Goal: Download file/media

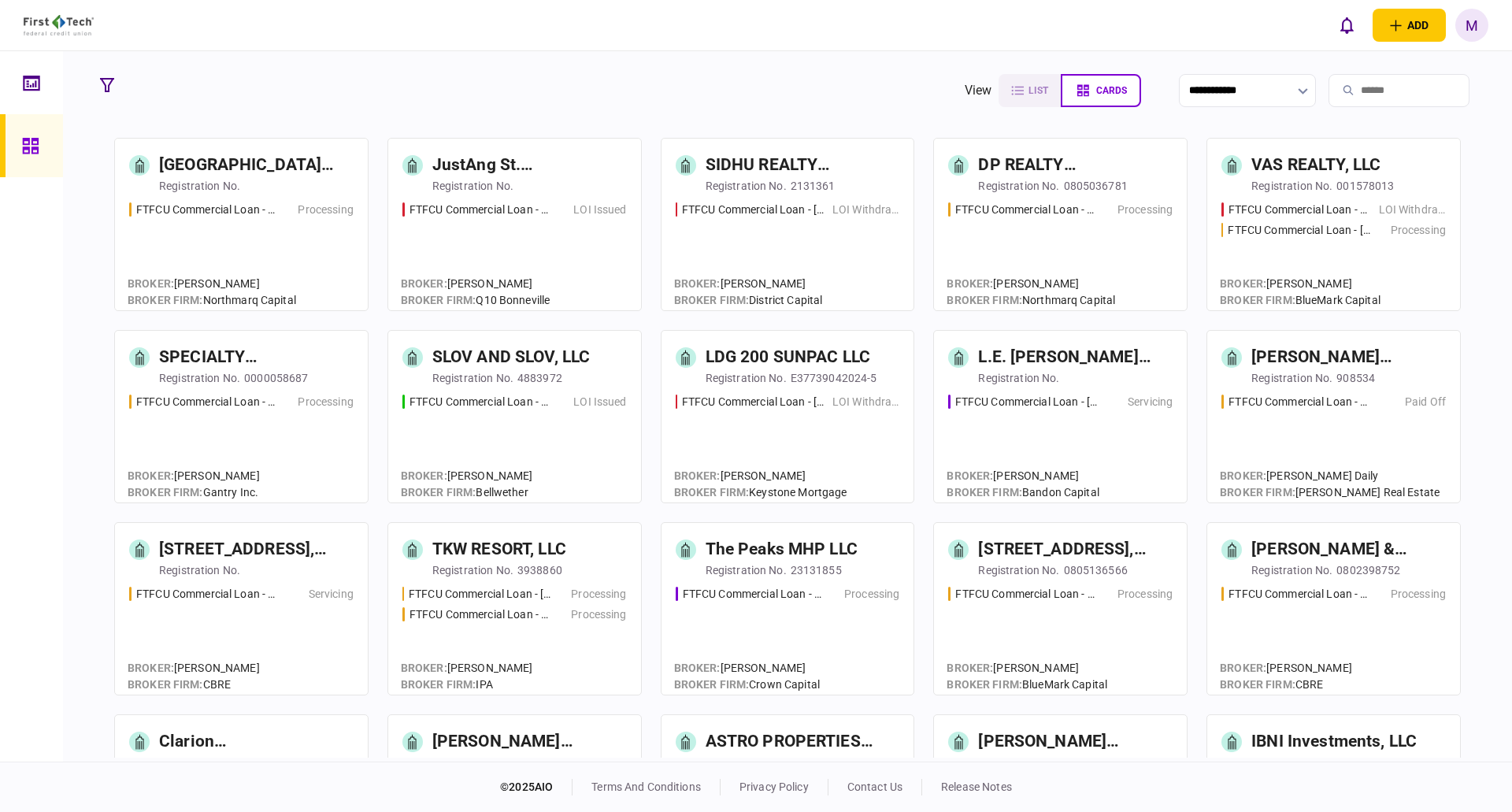
click at [38, 90] on icon at bounding box center [31, 82] width 17 height 15
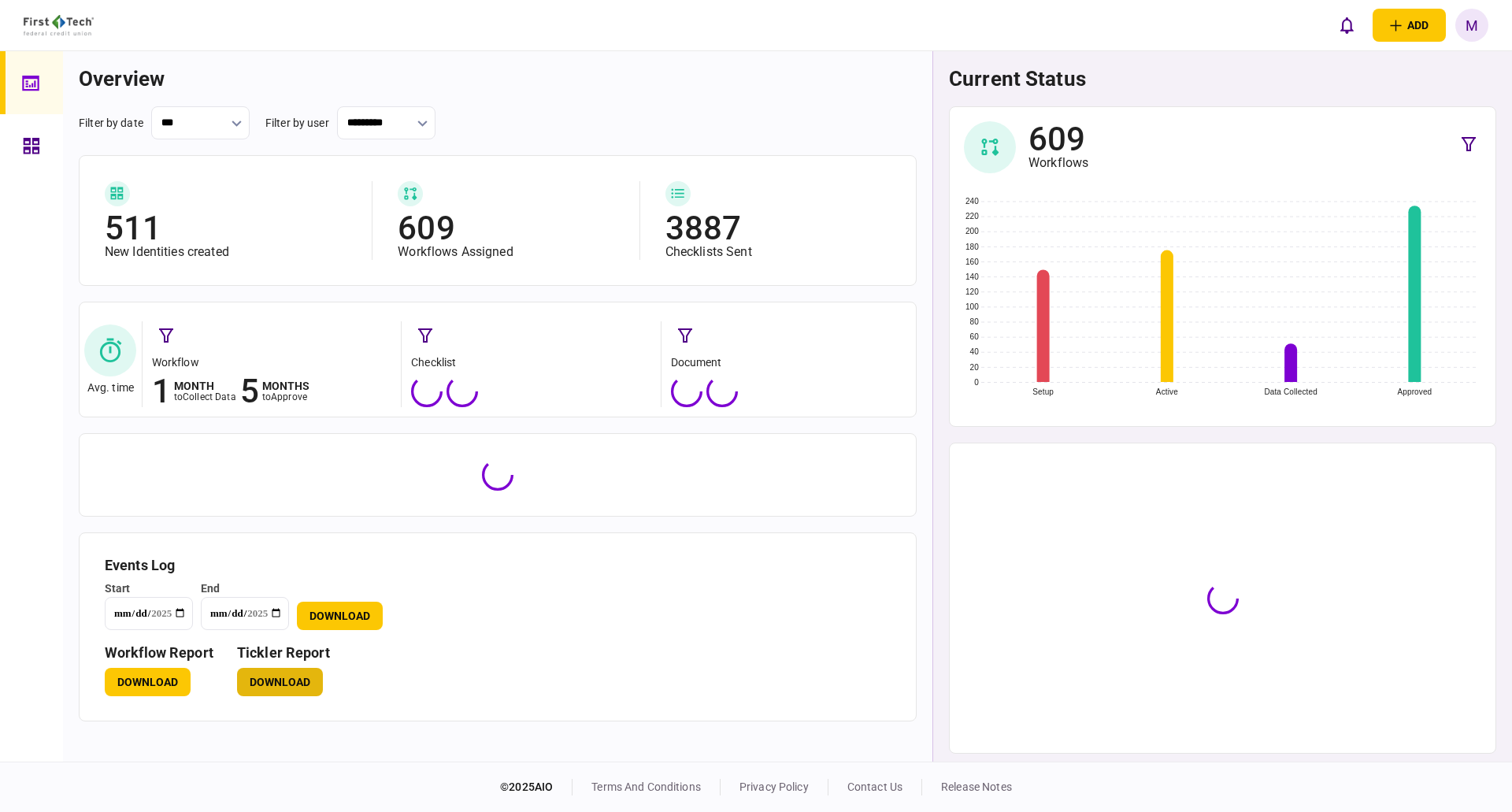
click at [283, 693] on button "Download" at bounding box center [280, 681] width 86 height 28
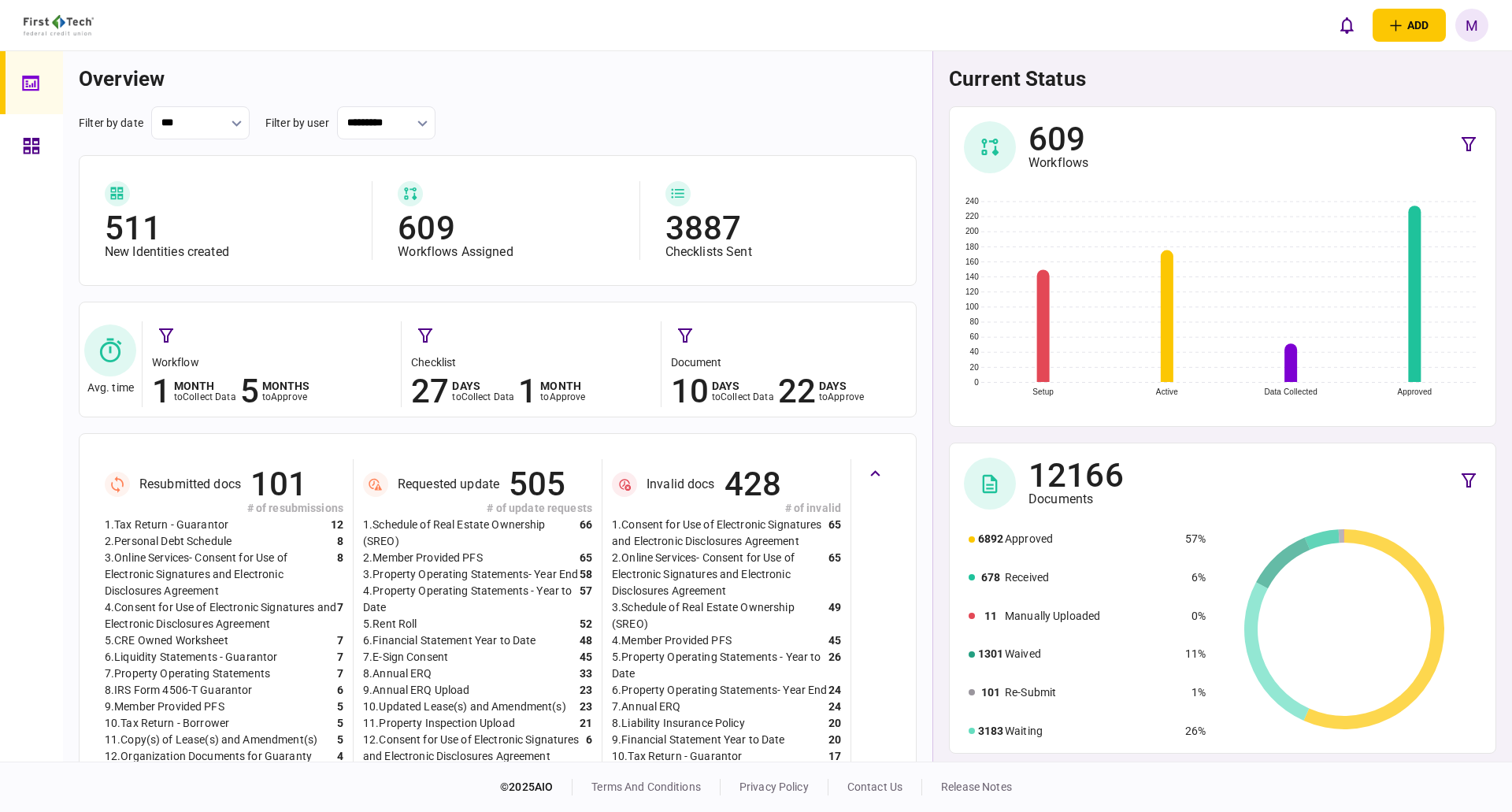
drag, startPoint x: 29, startPoint y: 159, endPoint x: 985, endPoint y: 49, distance: 962.3
click at [29, 159] on div at bounding box center [35, 145] width 25 height 63
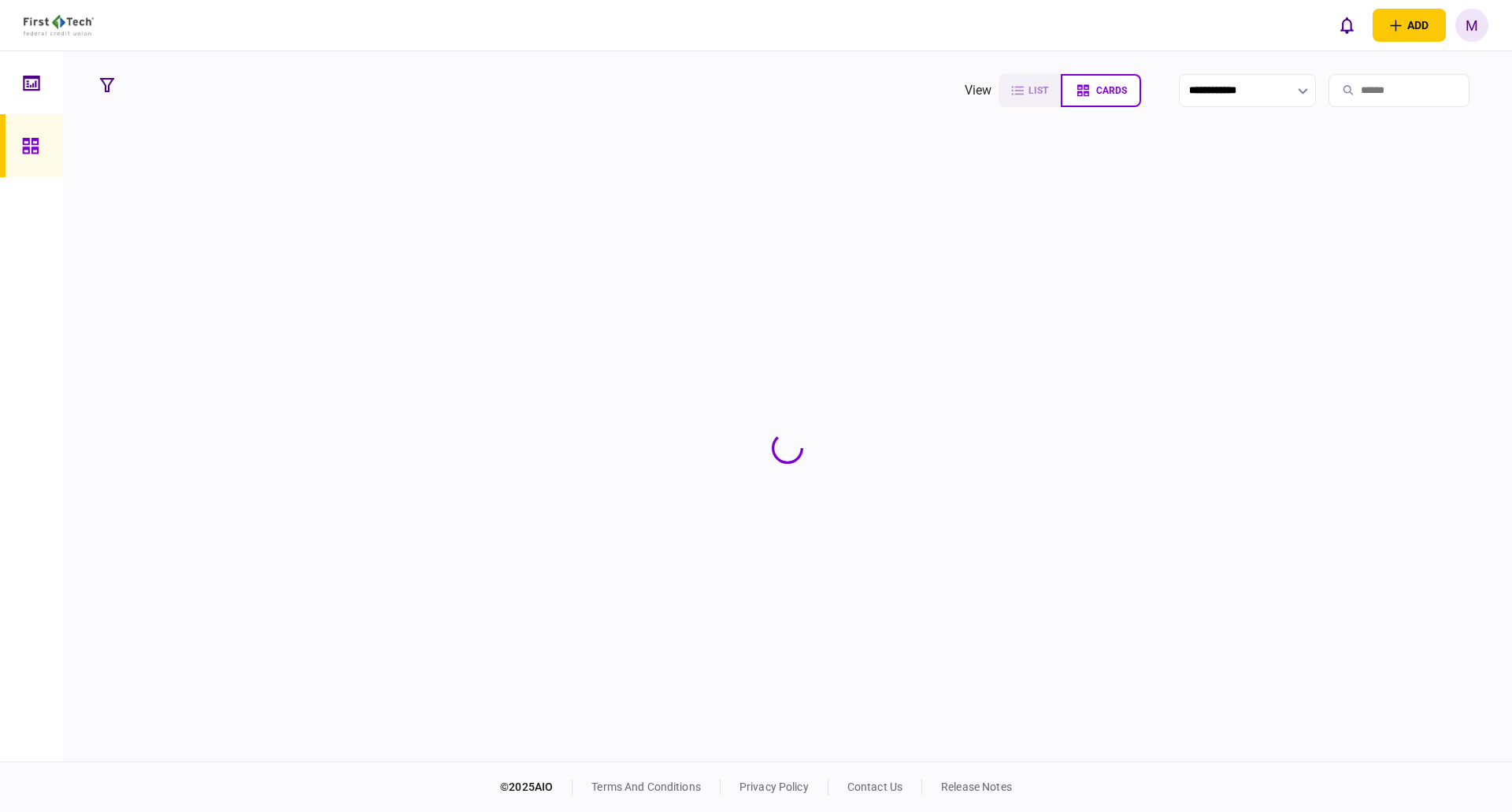
click at [1377, 88] on input "search" at bounding box center [1398, 90] width 141 height 33
type input "****"
click at [300, 219] on div "FTFCU Commercial Loan - [STREET_ADDRESS] Servicing" at bounding box center [271, 249] width 285 height 95
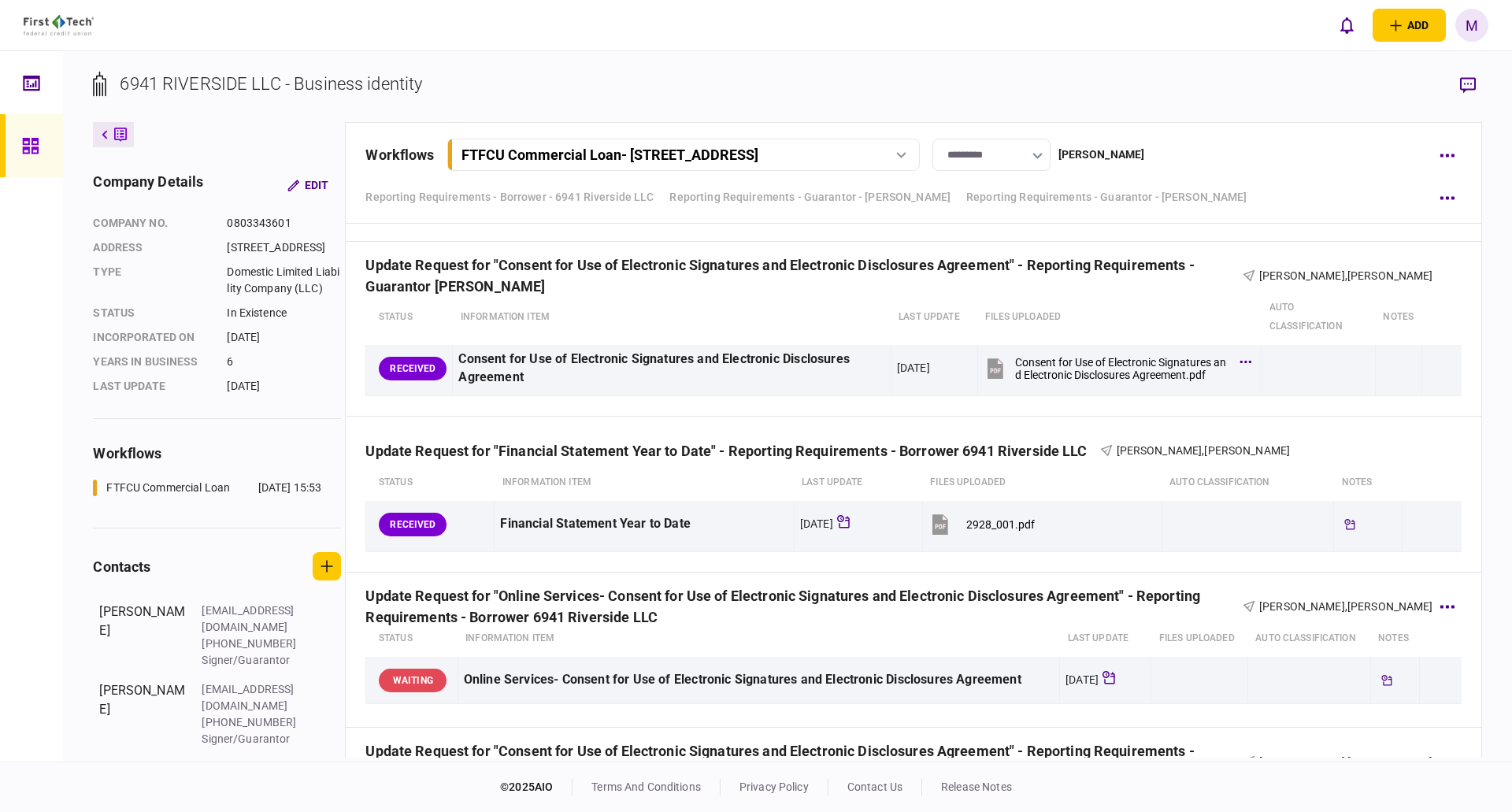
scroll to position [3150, 0]
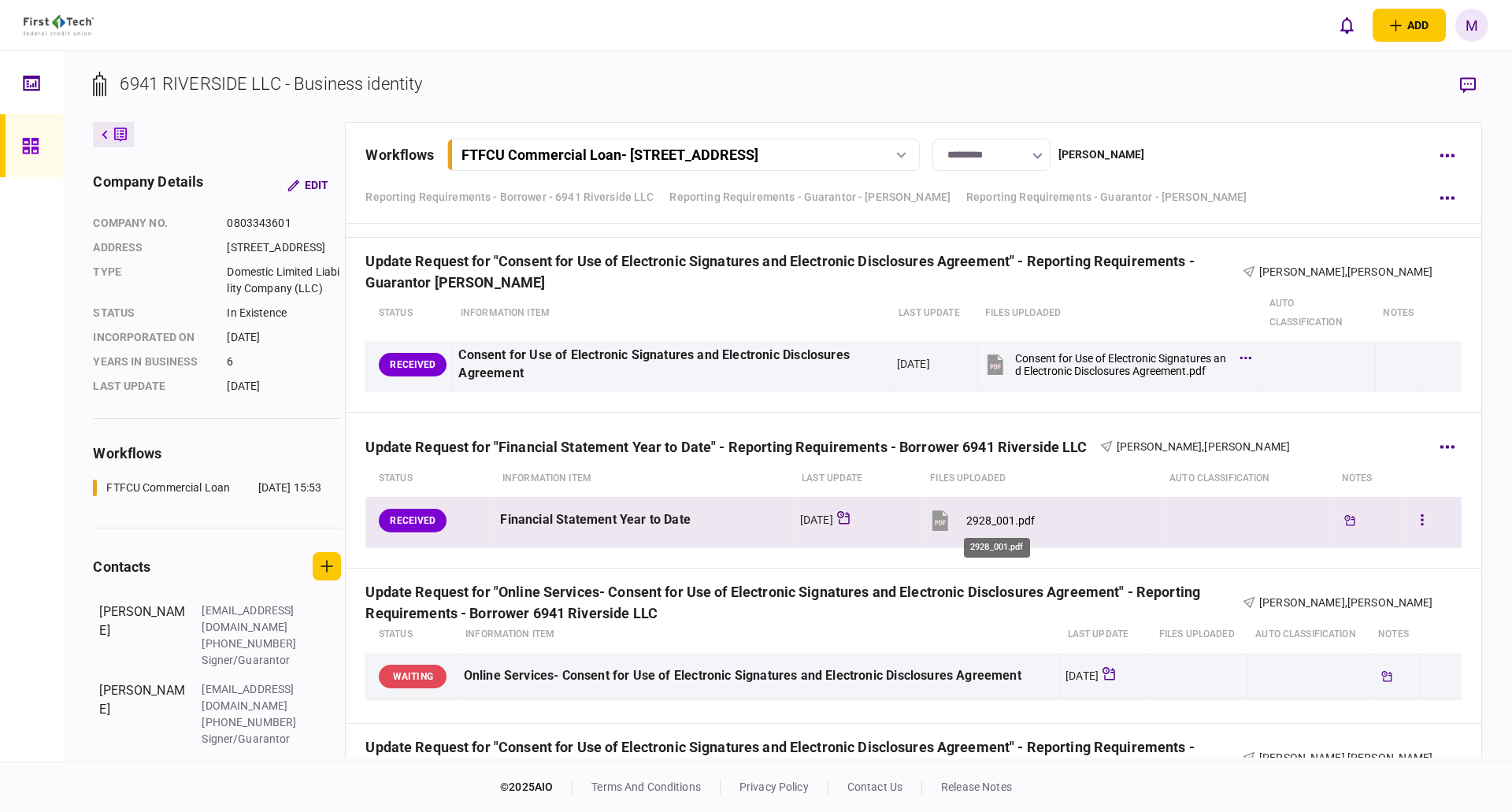
click at [1000, 519] on div "2928_001.pdf" at bounding box center [1000, 520] width 68 height 12
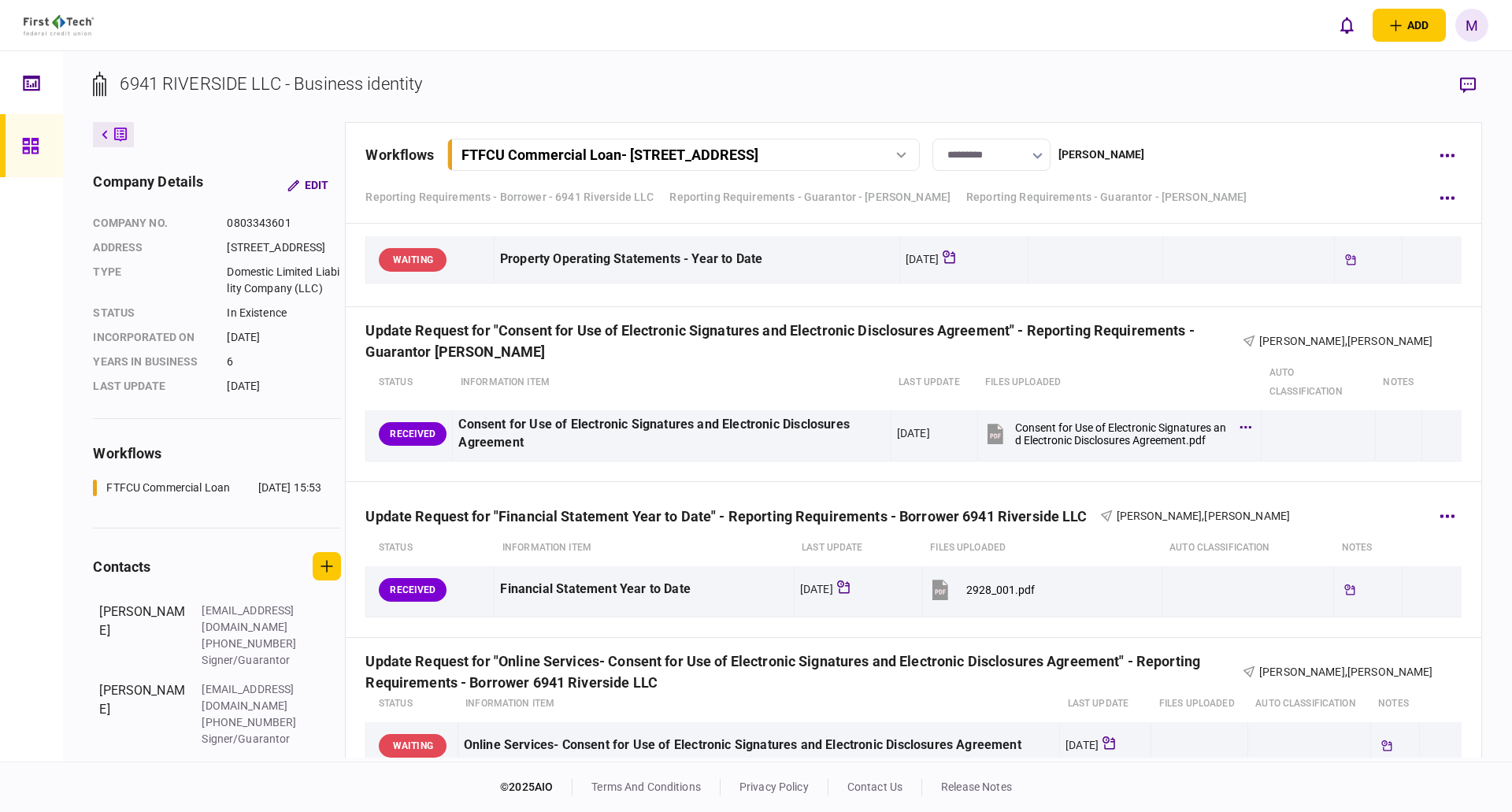
scroll to position [3071, 0]
